Goal: Task Accomplishment & Management: Complete application form

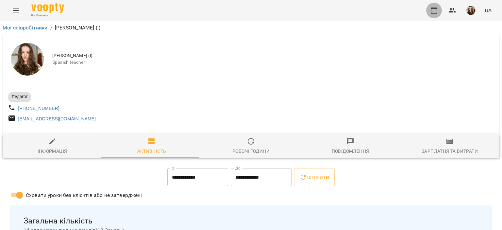
click at [433, 9] on icon "button" at bounding box center [434, 11] width 8 height 8
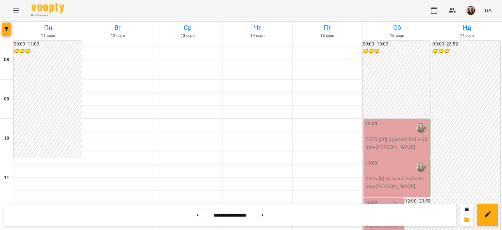
scroll to position [341, 0]
click at [263, 216] on button at bounding box center [263, 215] width 2 height 14
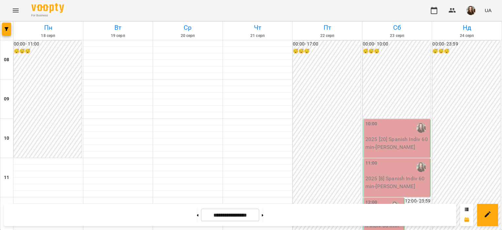
scroll to position [373, 0]
click at [263, 214] on button at bounding box center [263, 215] width 2 height 14
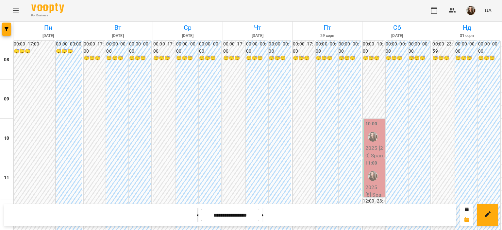
click at [197, 212] on button at bounding box center [198, 215] width 2 height 14
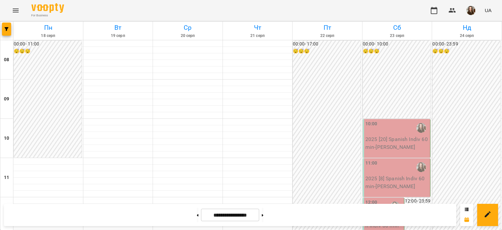
scroll to position [365, 0]
click at [263, 212] on button at bounding box center [263, 215] width 2 height 14
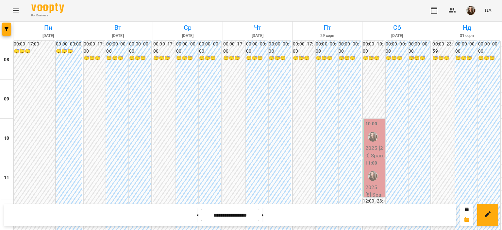
scroll to position [428, 0]
click at [263, 218] on button at bounding box center [263, 215] width 2 height 14
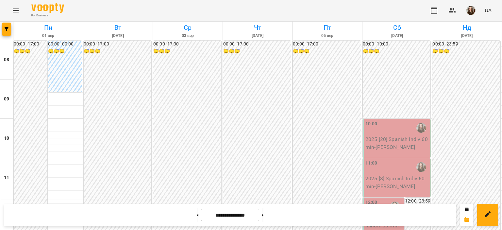
scroll to position [37, 0]
click at [263, 214] on button at bounding box center [263, 215] width 2 height 14
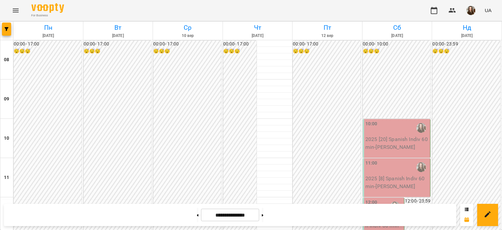
scroll to position [309, 0]
click at [263, 216] on button at bounding box center [263, 215] width 2 height 14
type input "**********"
